Goal: Task Accomplishment & Management: Use online tool/utility

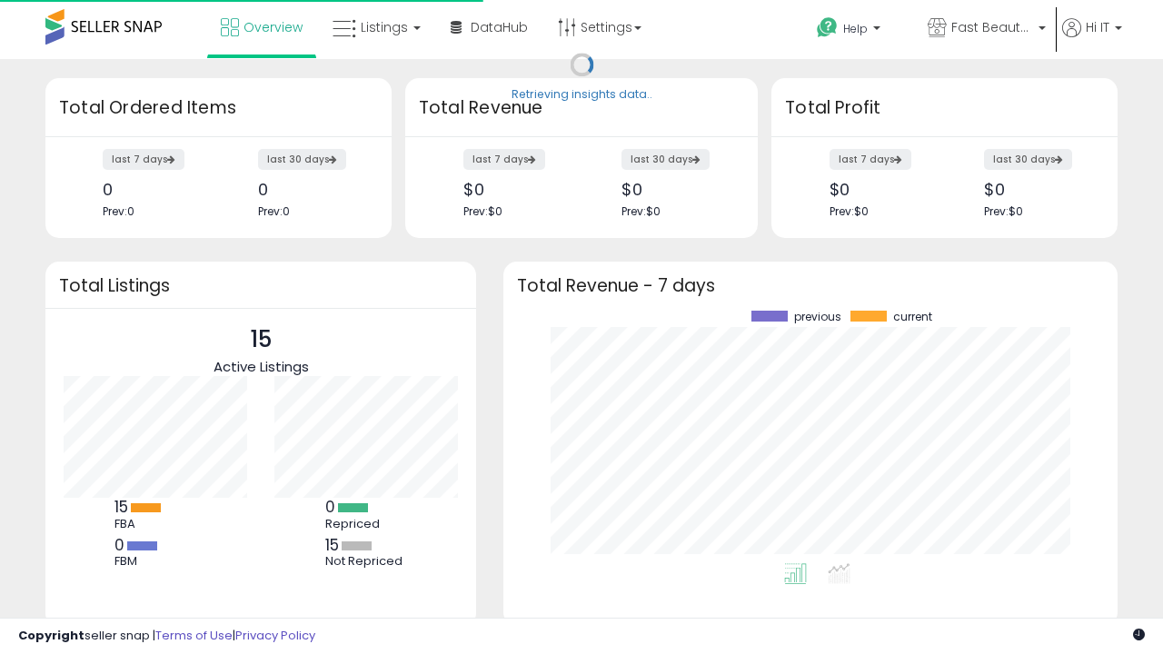
scroll to position [253, 578]
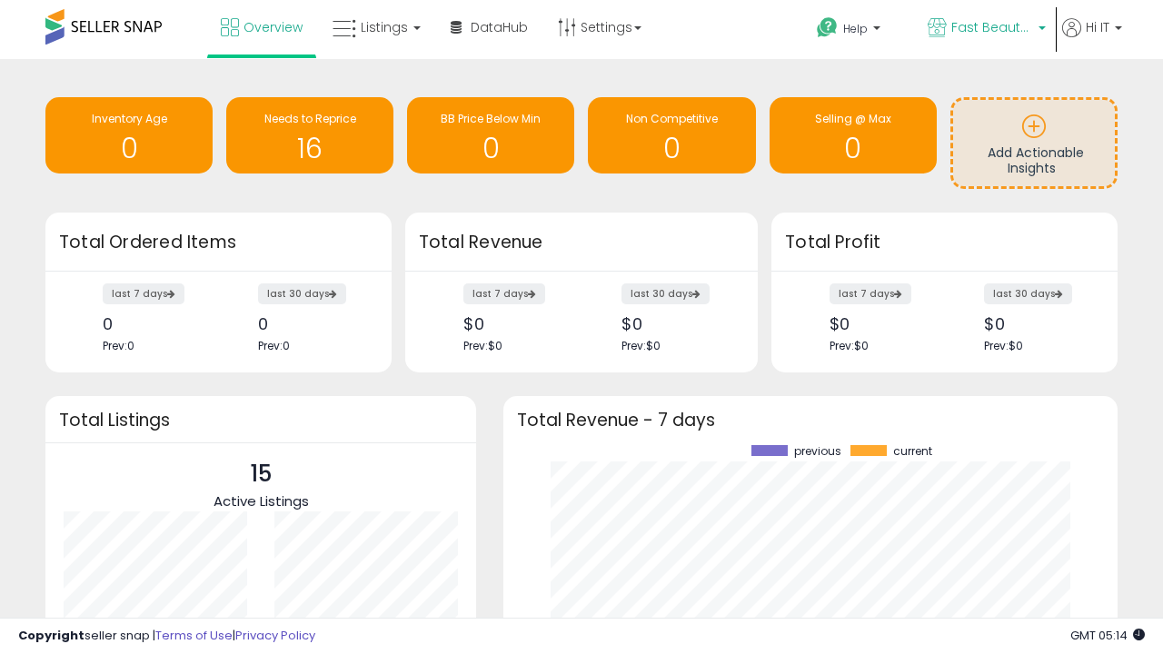
click at [985, 29] on span "Fast Beauty ([GEOGRAPHIC_DATA])" at bounding box center [993, 27] width 82 height 18
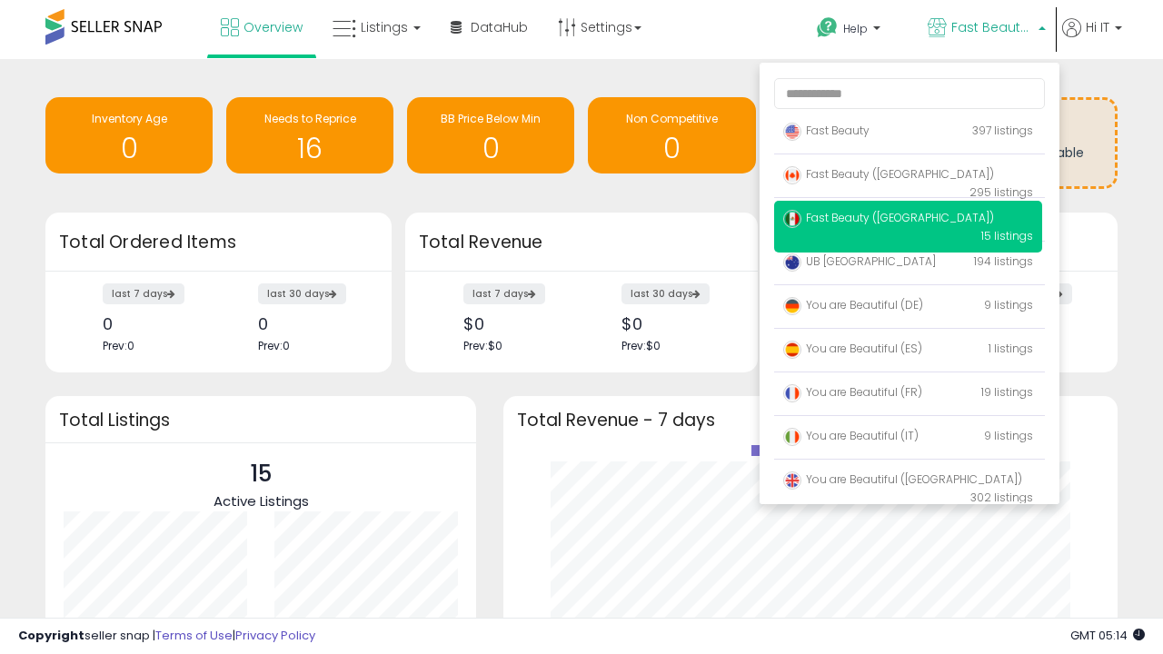
click at [908, 483] on span "You are Beautiful ([GEOGRAPHIC_DATA])" at bounding box center [902, 479] width 239 height 15
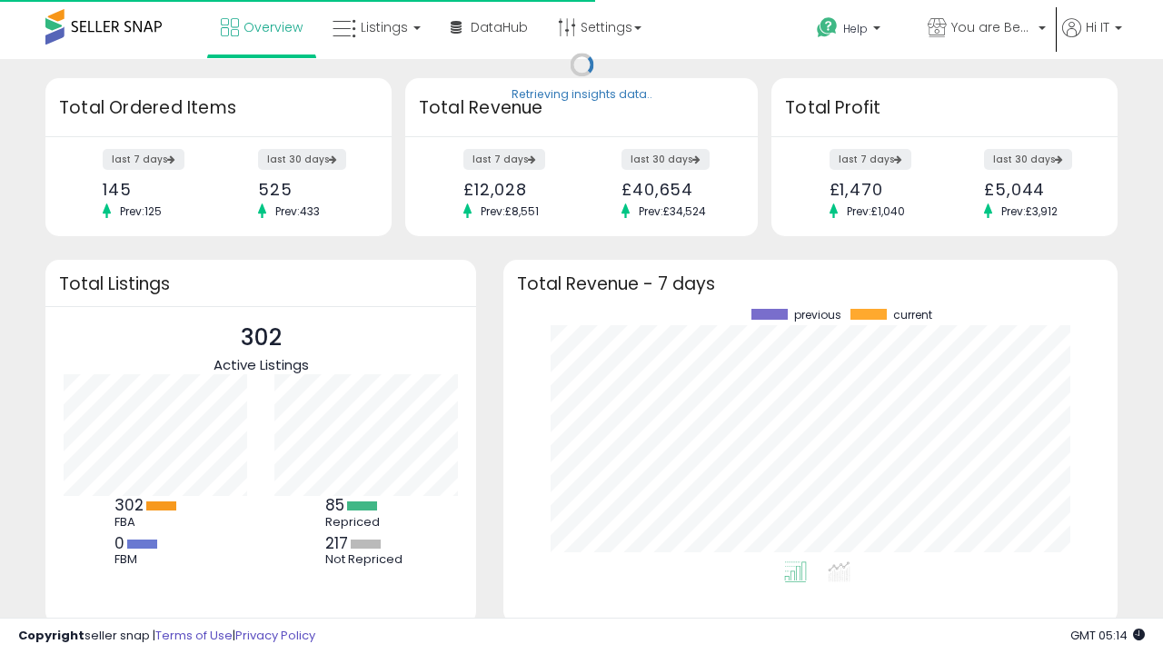
scroll to position [253, 578]
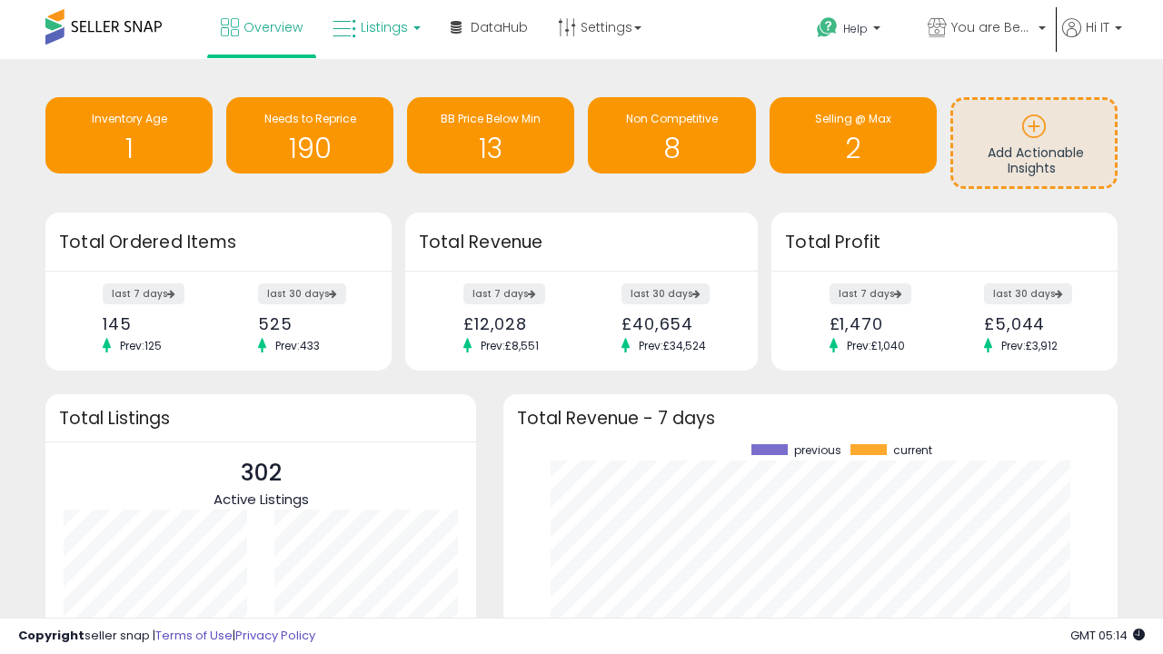
click at [374, 27] on span "Listings" at bounding box center [384, 27] width 47 height 18
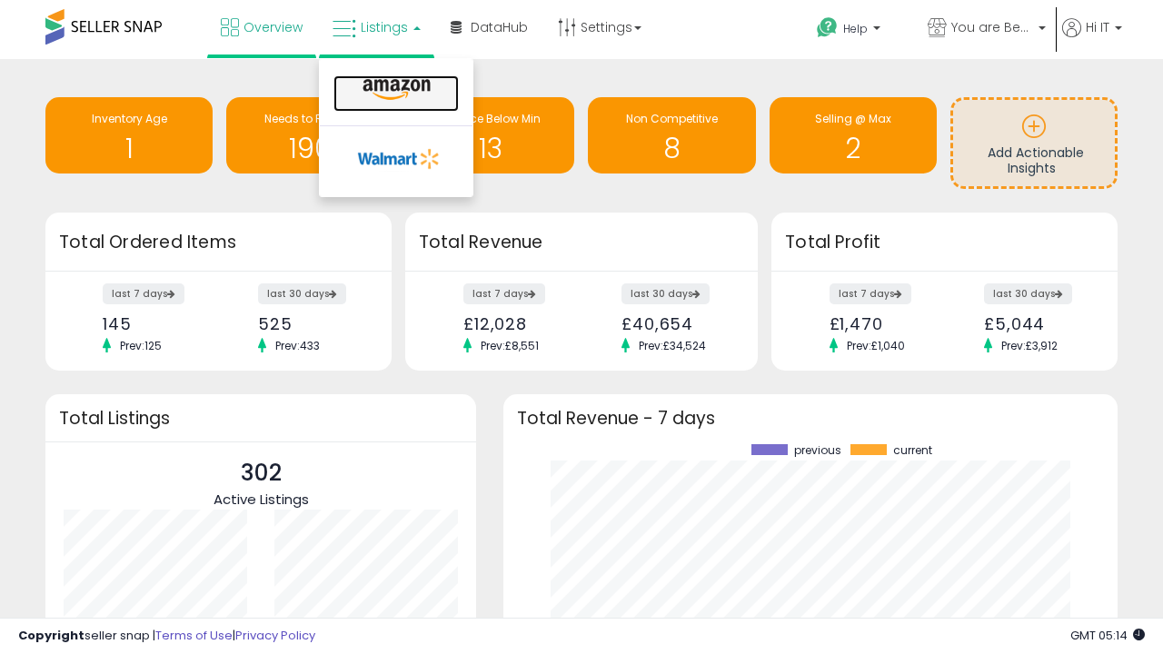
click at [394, 90] on icon at bounding box center [396, 90] width 79 height 24
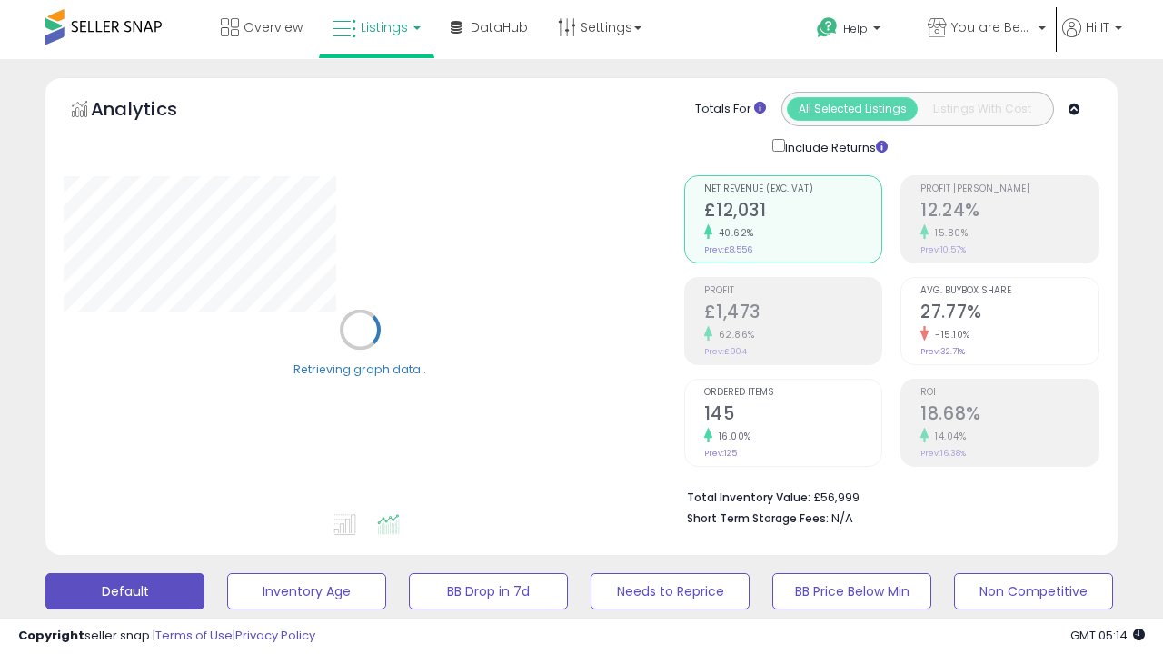
scroll to position [353, 0]
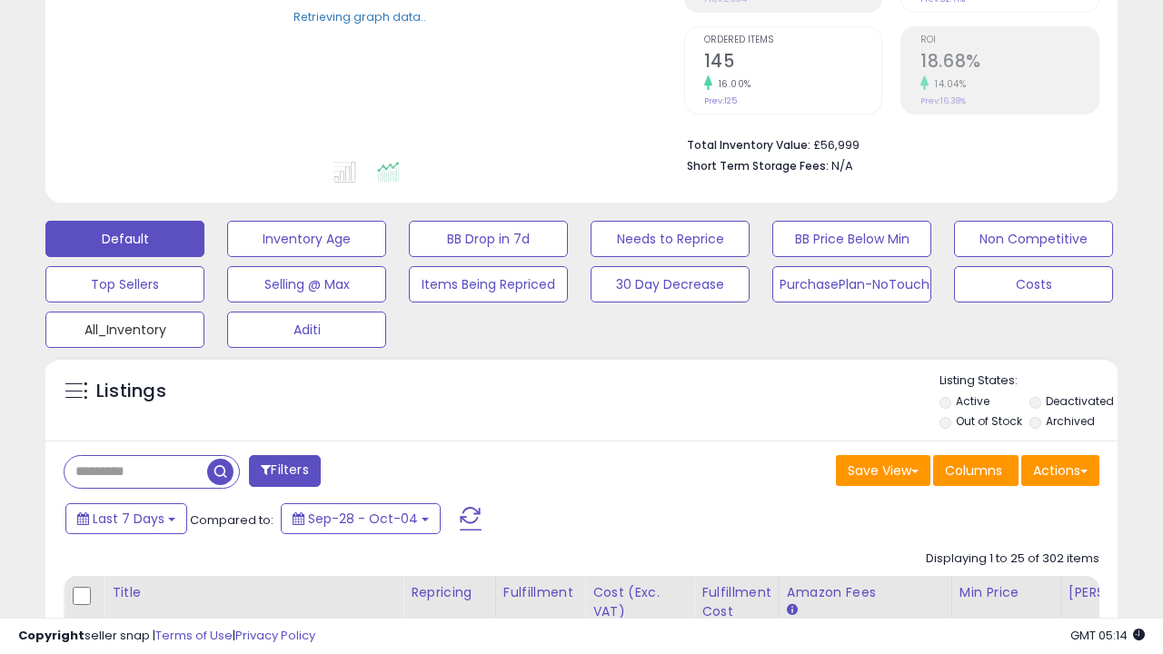
click at [125, 326] on button "All_Inventory" at bounding box center [124, 330] width 159 height 36
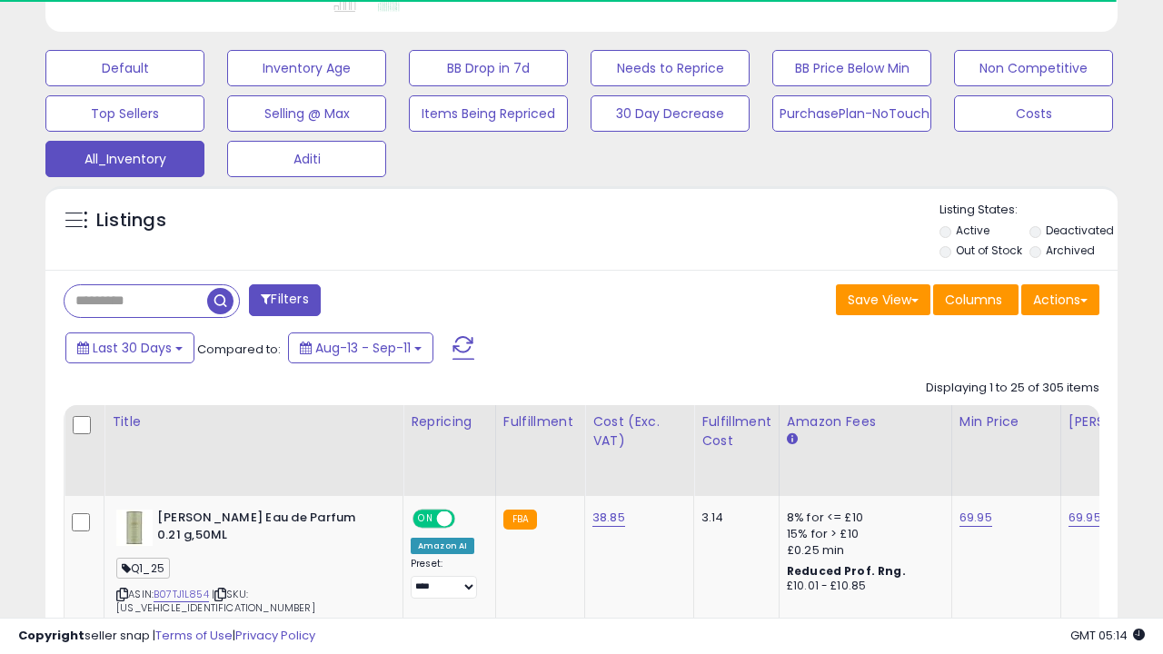
scroll to position [0, 14]
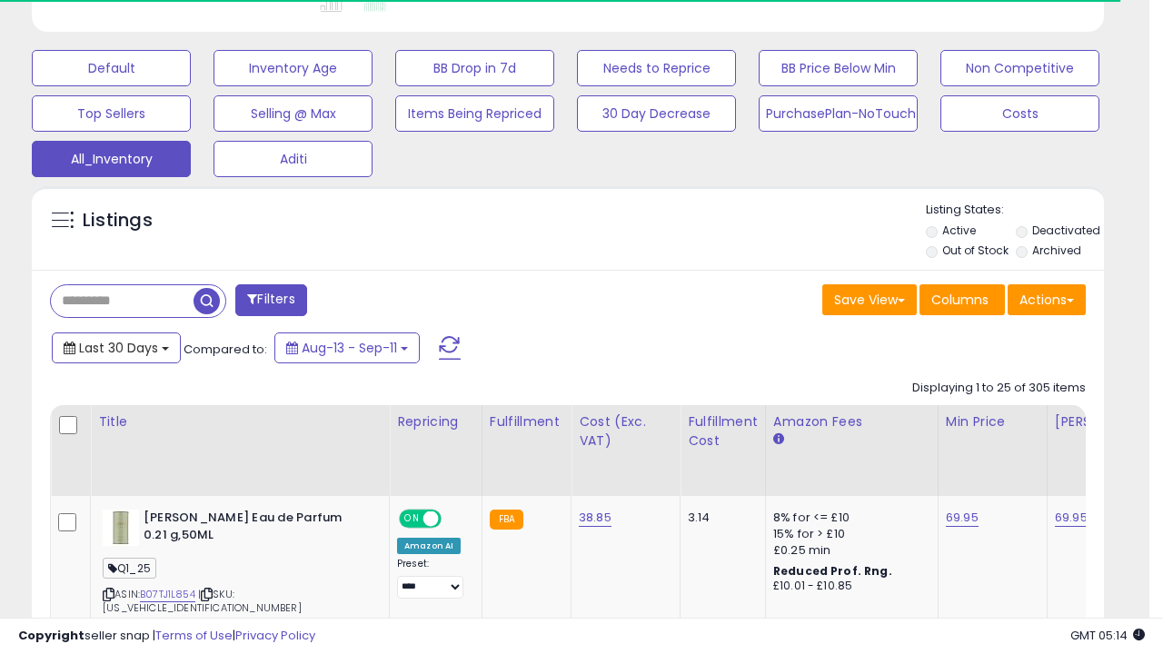
click at [115, 346] on span "Last 30 Days" at bounding box center [118, 348] width 79 height 18
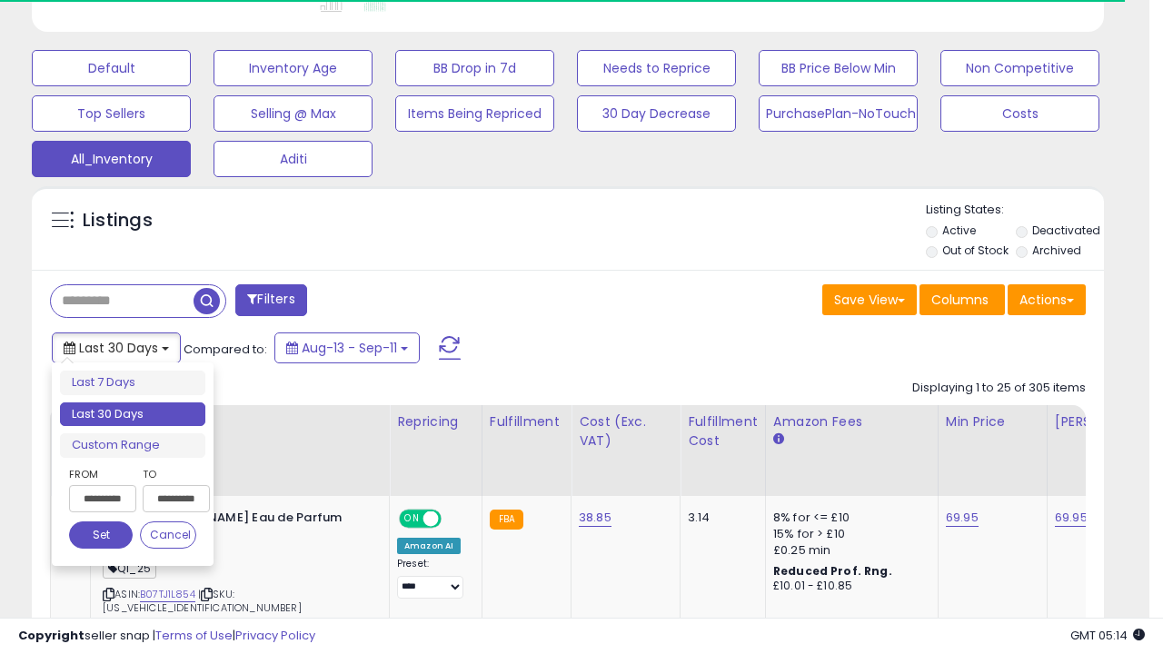
scroll to position [373, 620]
click at [133, 414] on li "Last 30 Days" at bounding box center [132, 415] width 145 height 25
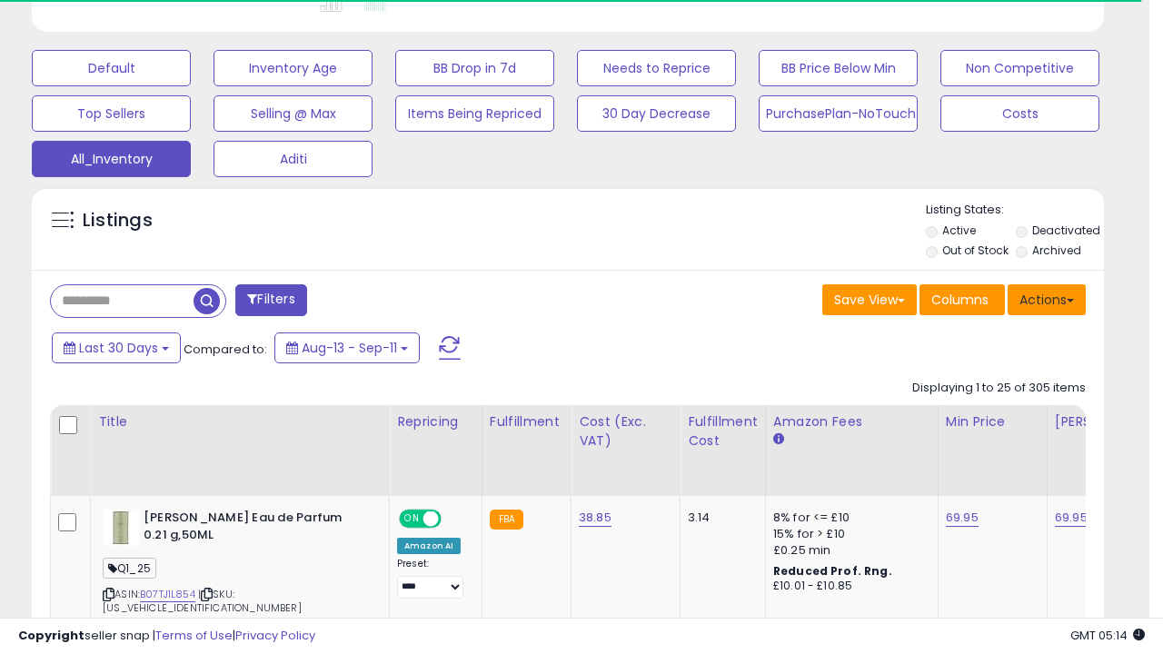
click at [1047, 298] on button "Actions" at bounding box center [1047, 299] width 78 height 31
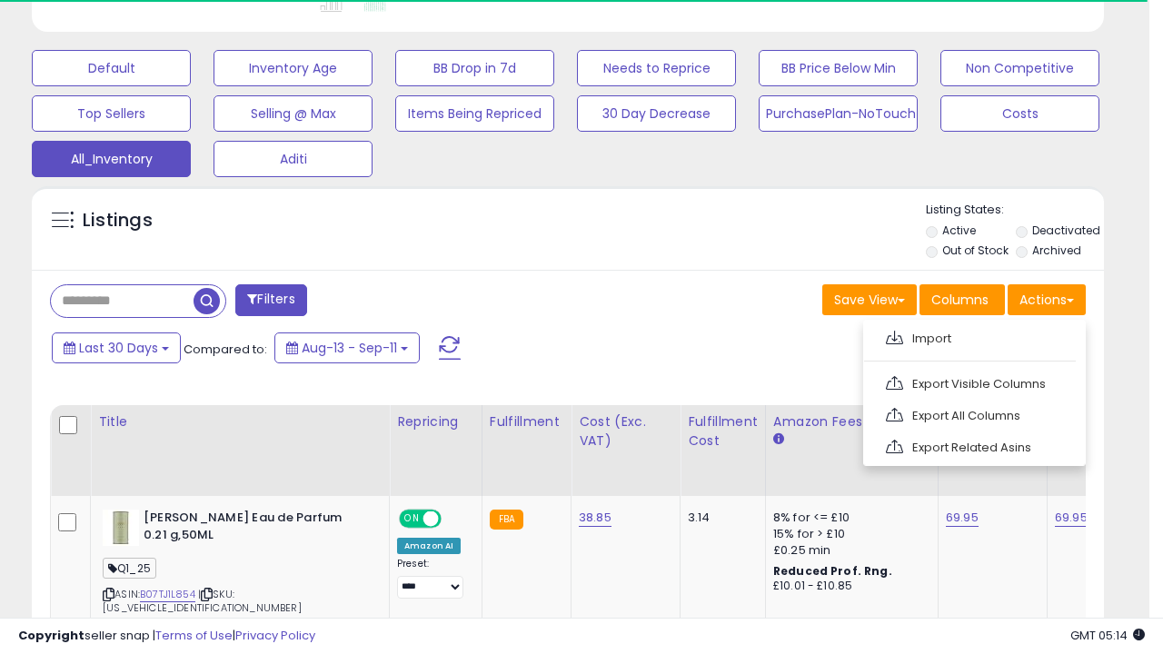
click at [972, 414] on link "Export All Columns" at bounding box center [972, 416] width 199 height 28
